Goal: Task Accomplishment & Management: Manage account settings

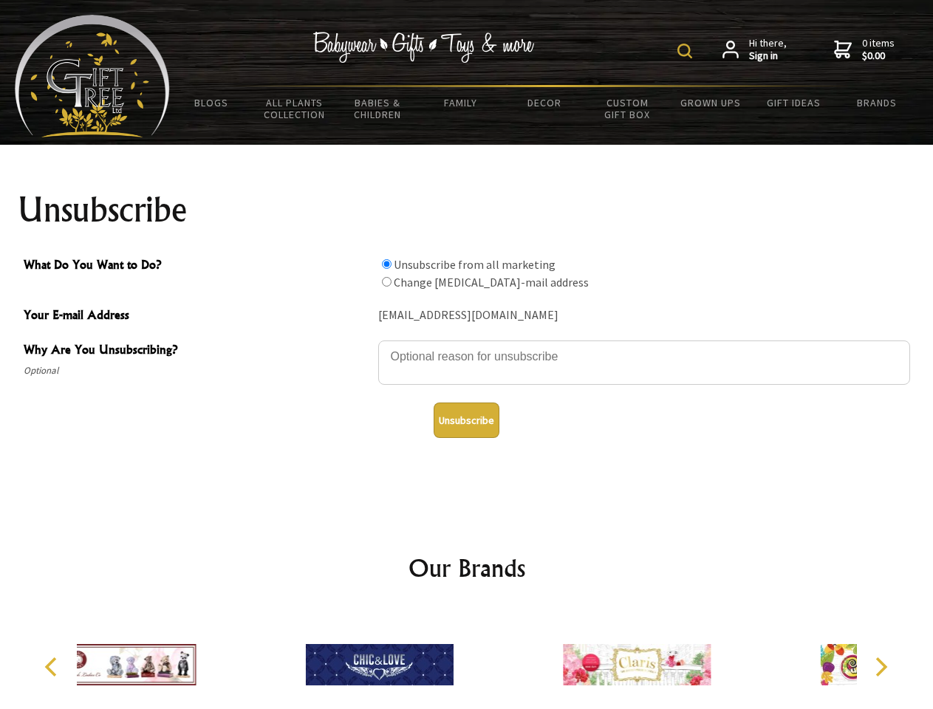
click at [687, 51] on img at bounding box center [684, 51] width 15 height 15
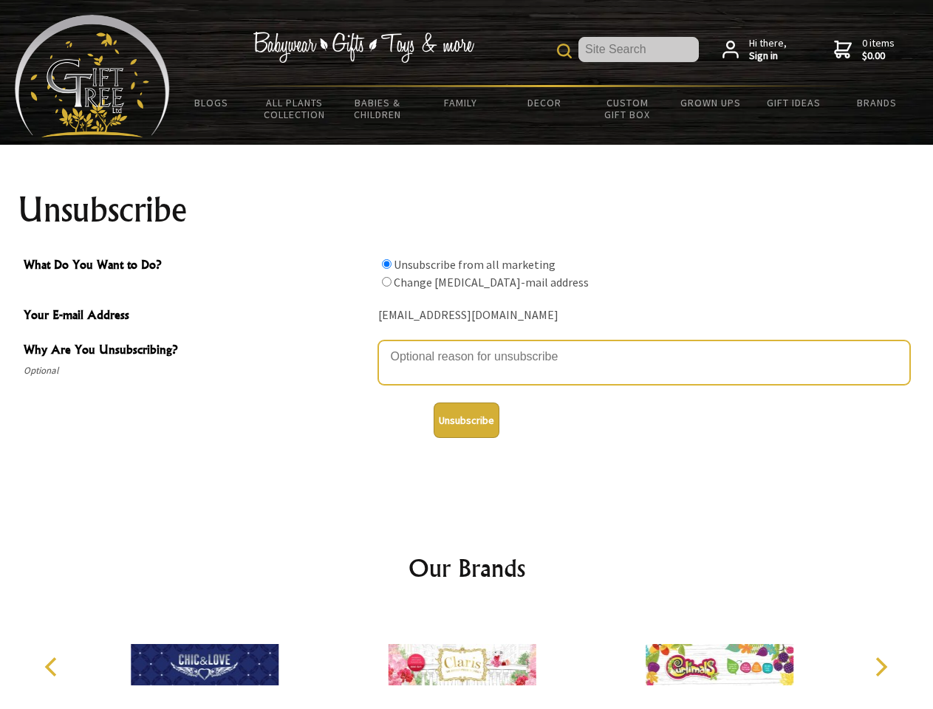
click at [467, 346] on textarea "Why Are You Unsubscribing?" at bounding box center [644, 363] width 532 height 44
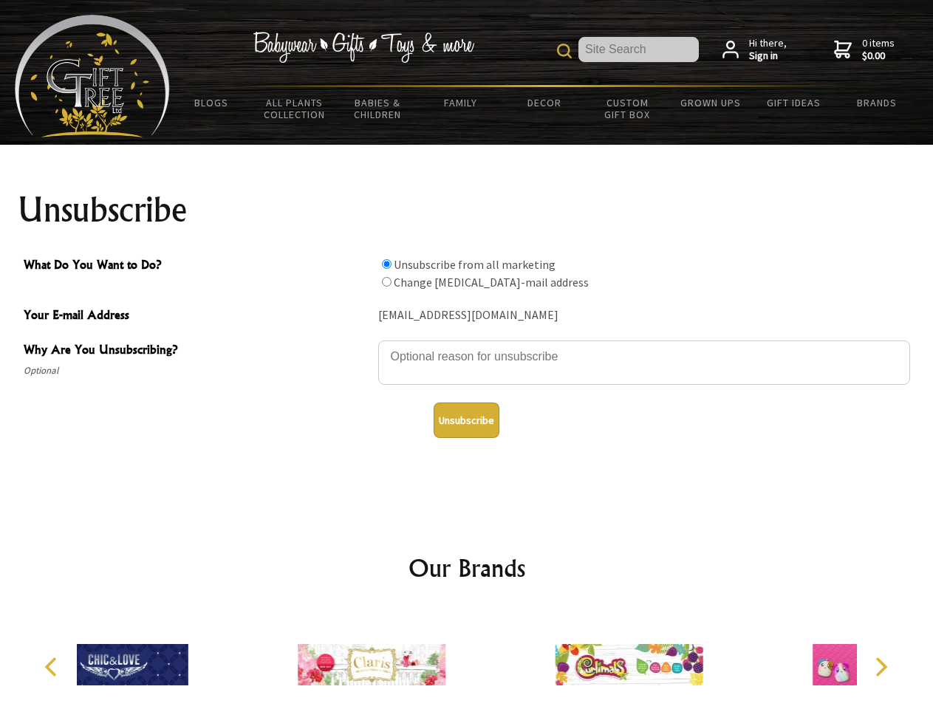
click at [386, 264] on input "What Do You Want to Do?" at bounding box center [387, 264] width 10 height 10
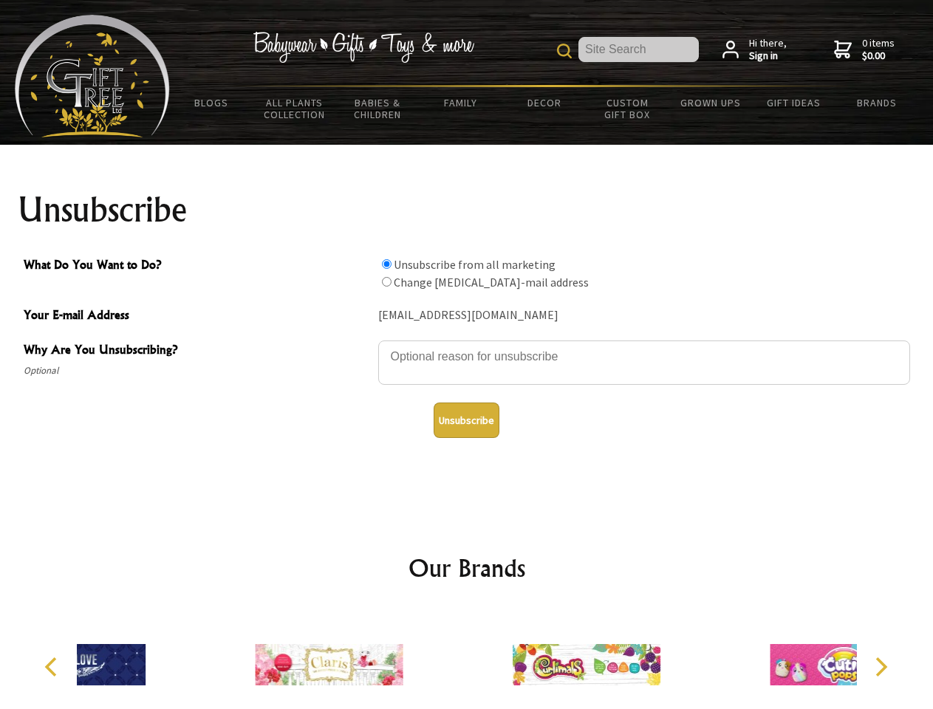
click at [386, 281] on input "What Do You Want to Do?" at bounding box center [387, 282] width 10 height 10
radio input "true"
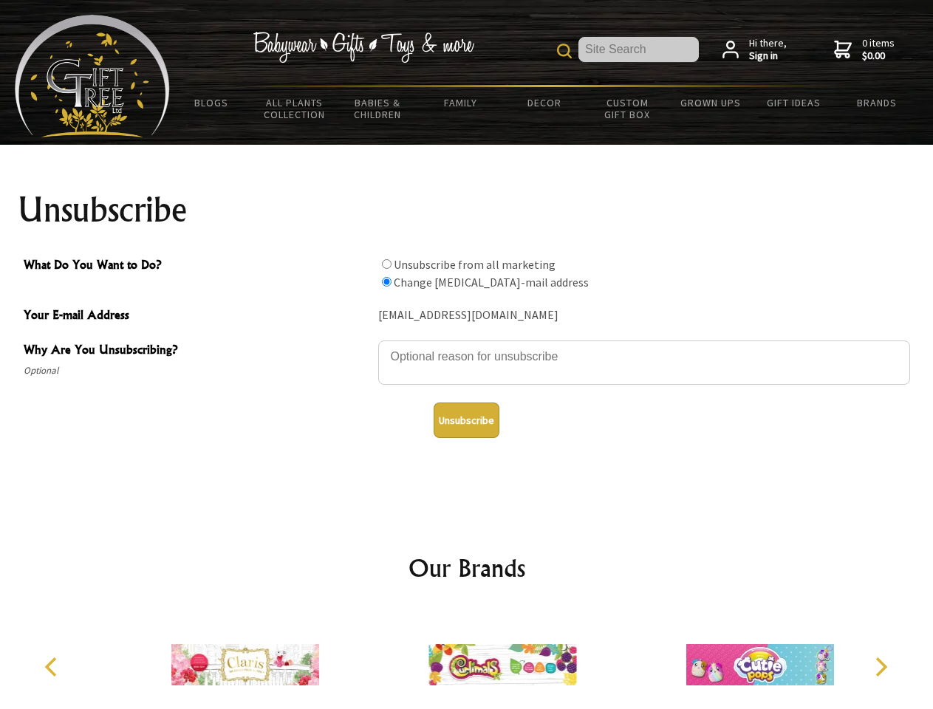
click at [466, 420] on button "Unsubscribe" at bounding box center [467, 420] width 66 height 35
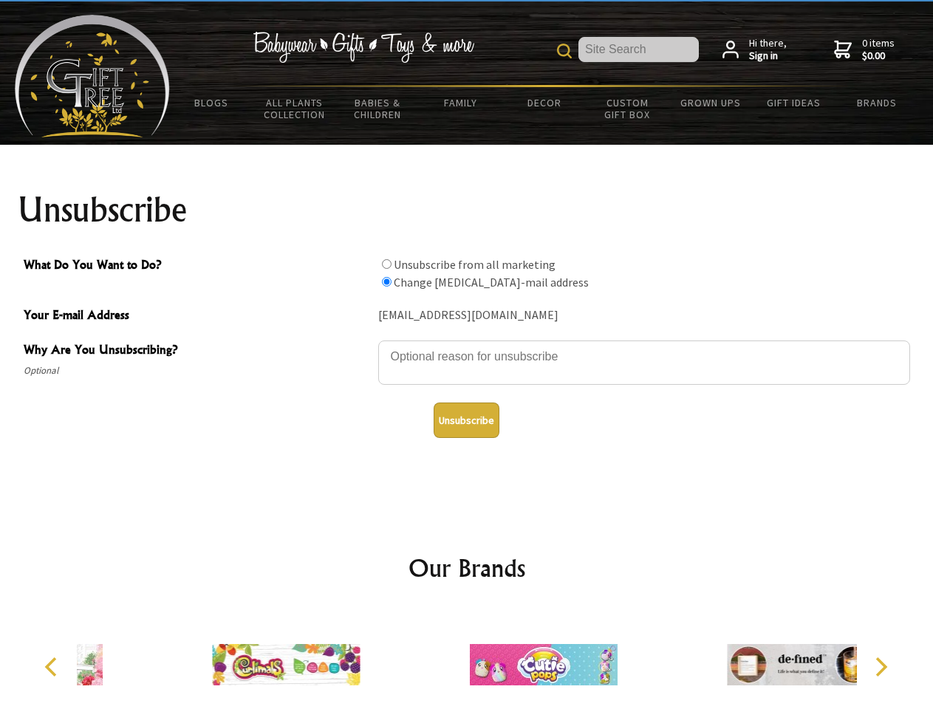
click at [467, 659] on div at bounding box center [542, 666] width 257 height 115
click at [53, 667] on icon "Previous" at bounding box center [52, 666] width 19 height 19
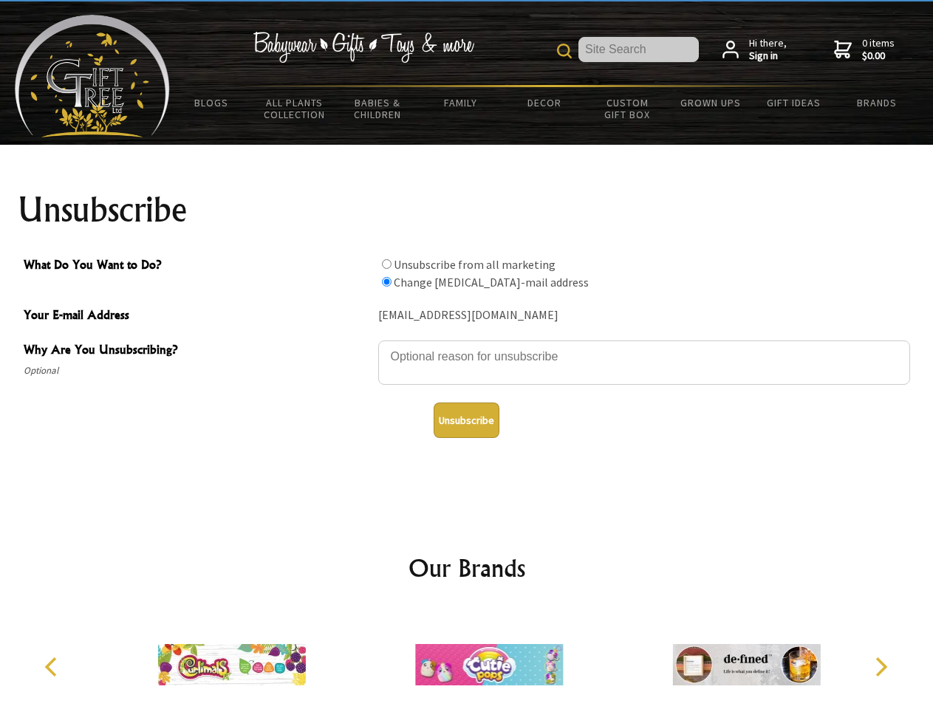
click at [880, 667] on icon "Next" at bounding box center [879, 666] width 19 height 19
